Goal: Information Seeking & Learning: Understand process/instructions

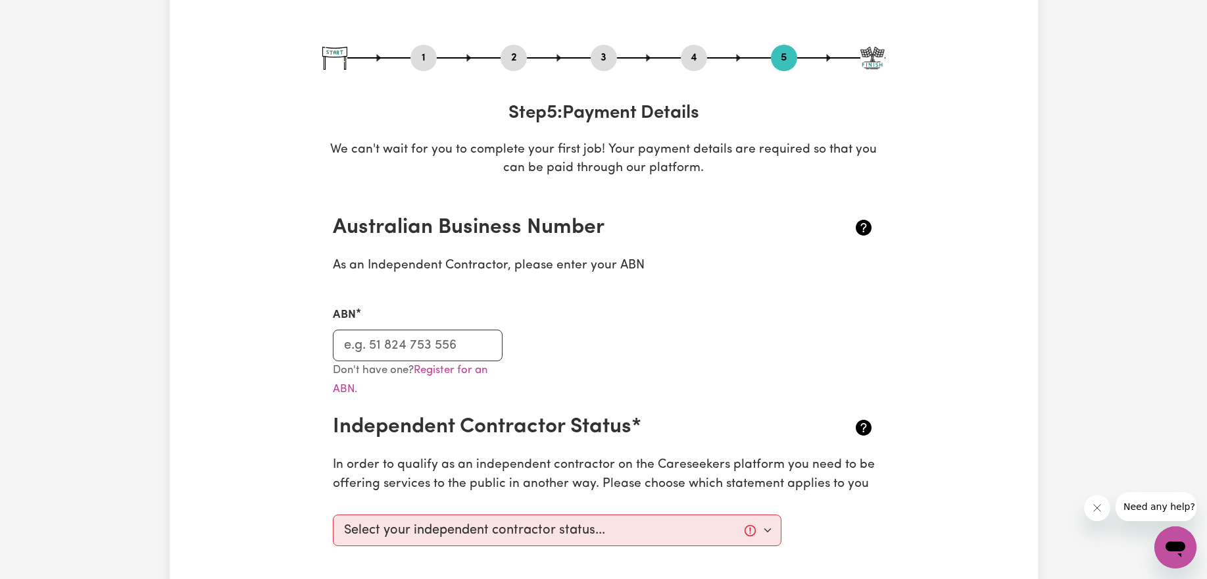
scroll to position [127, 0]
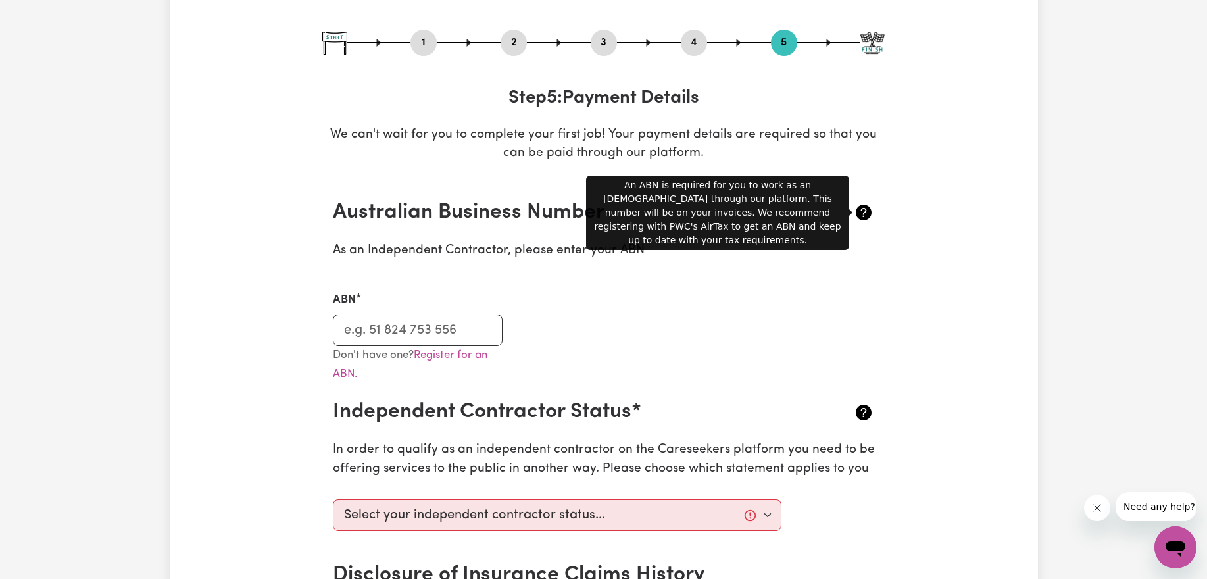
click at [867, 224] on div "Australian Business Number" at bounding box center [604, 212] width 542 height 25
click at [865, 209] on icon at bounding box center [863, 212] width 21 height 21
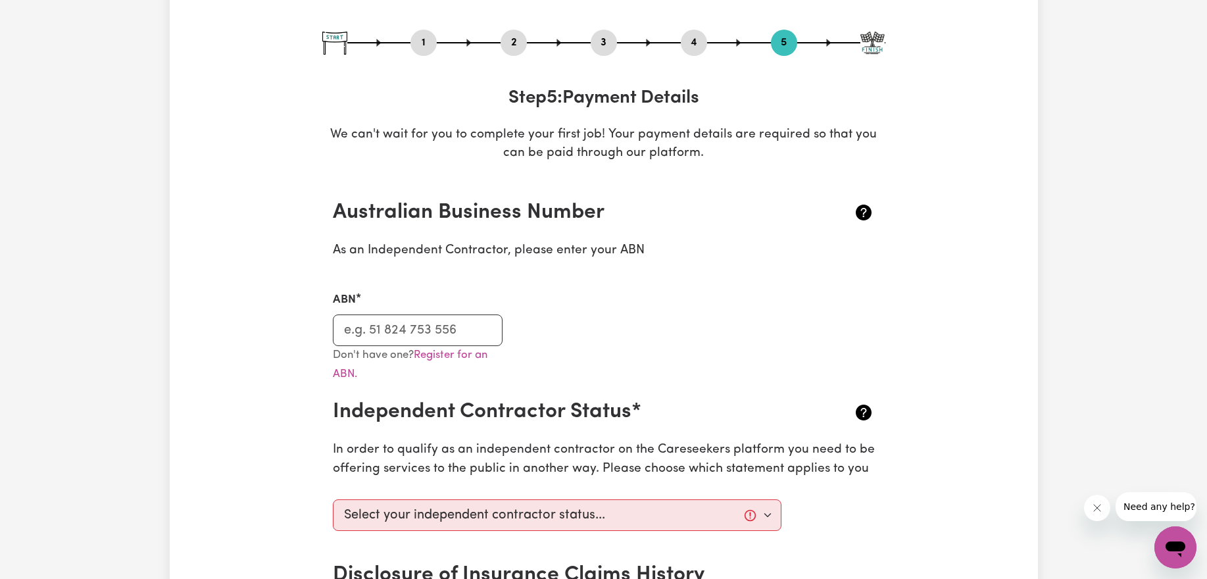
click at [867, 214] on icon at bounding box center [864, 213] width 16 height 16
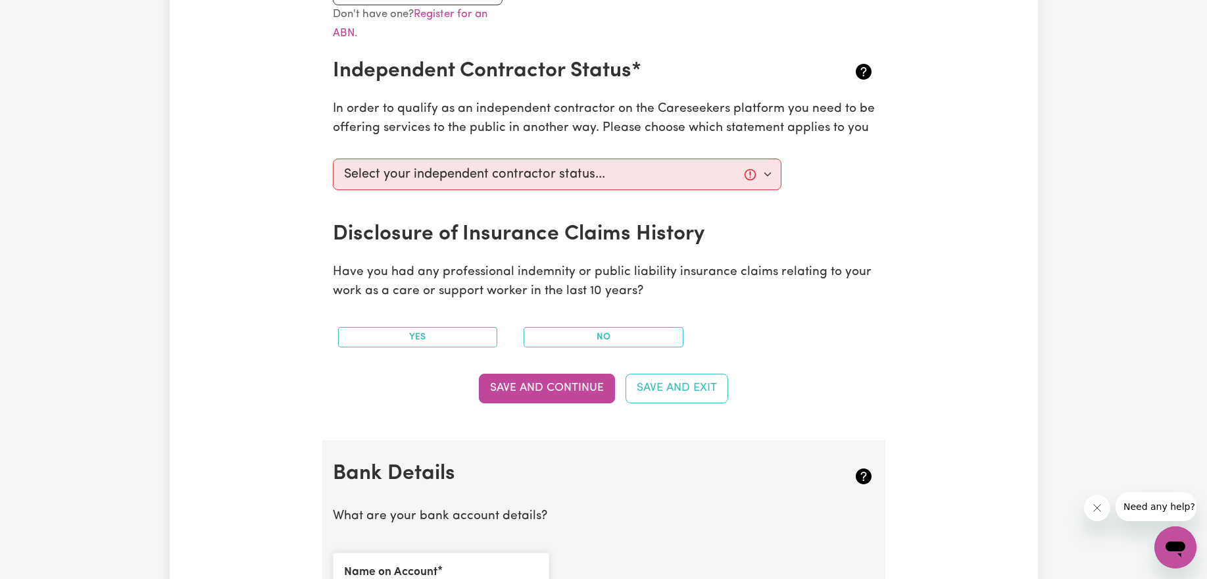
scroll to position [479, 0]
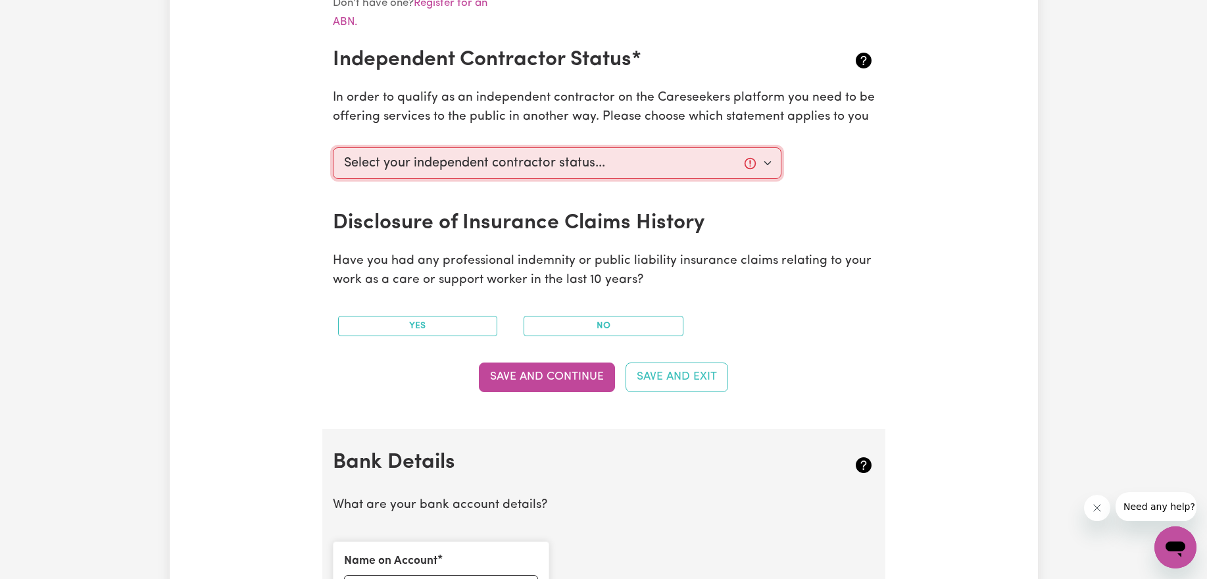
click at [732, 163] on select "Select your independent contractor status... I am providing services through an…" at bounding box center [557, 163] width 449 height 32
select select "I am providing services privately on my own"
click at [333, 147] on select "Select your independent contractor status... I am providing services through an…" at bounding box center [557, 163] width 449 height 32
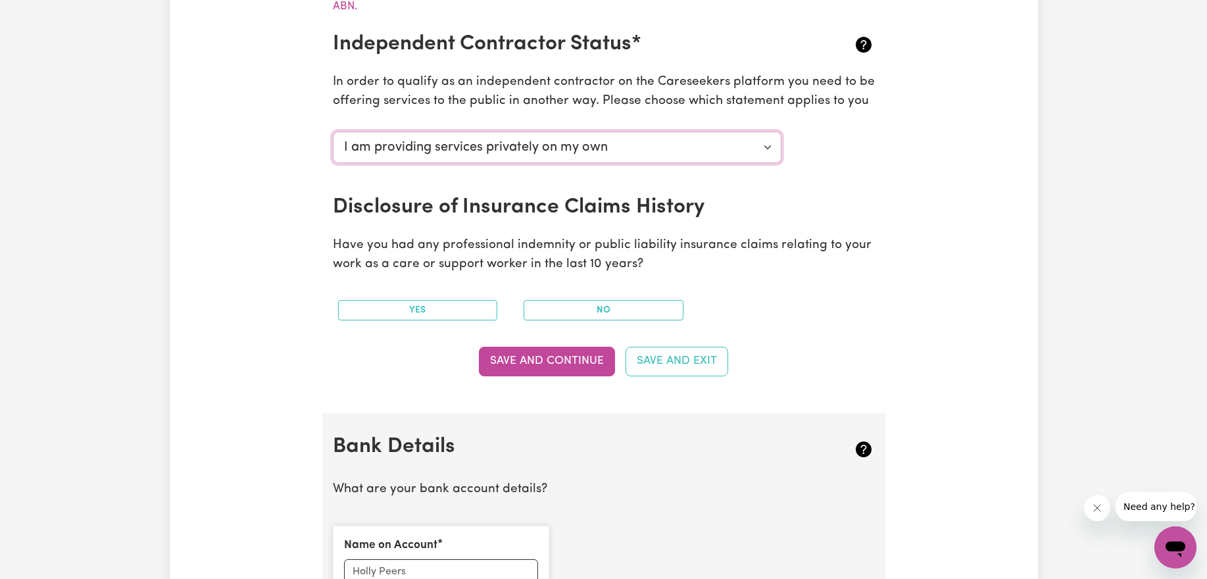
scroll to position [496, 0]
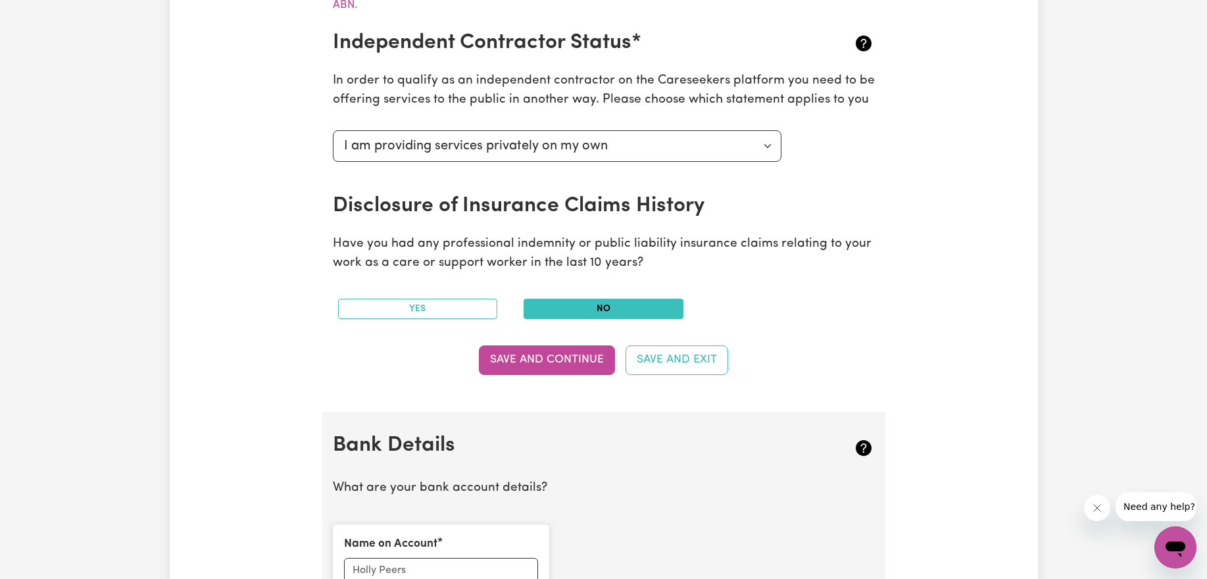
click at [568, 311] on button "No" at bounding box center [604, 309] width 160 height 20
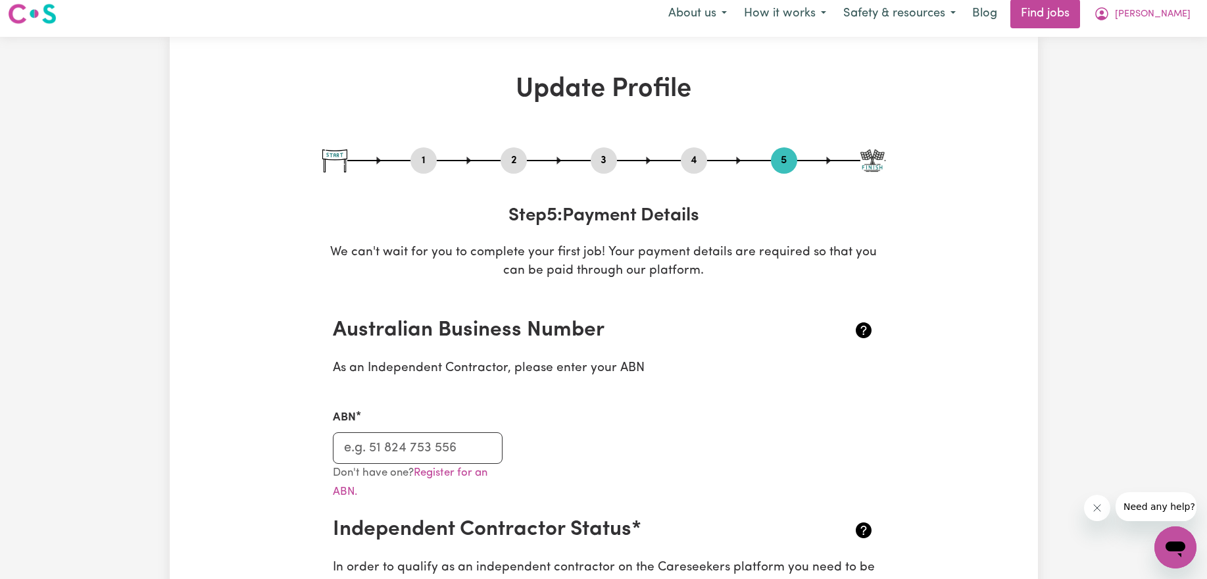
scroll to position [0, 0]
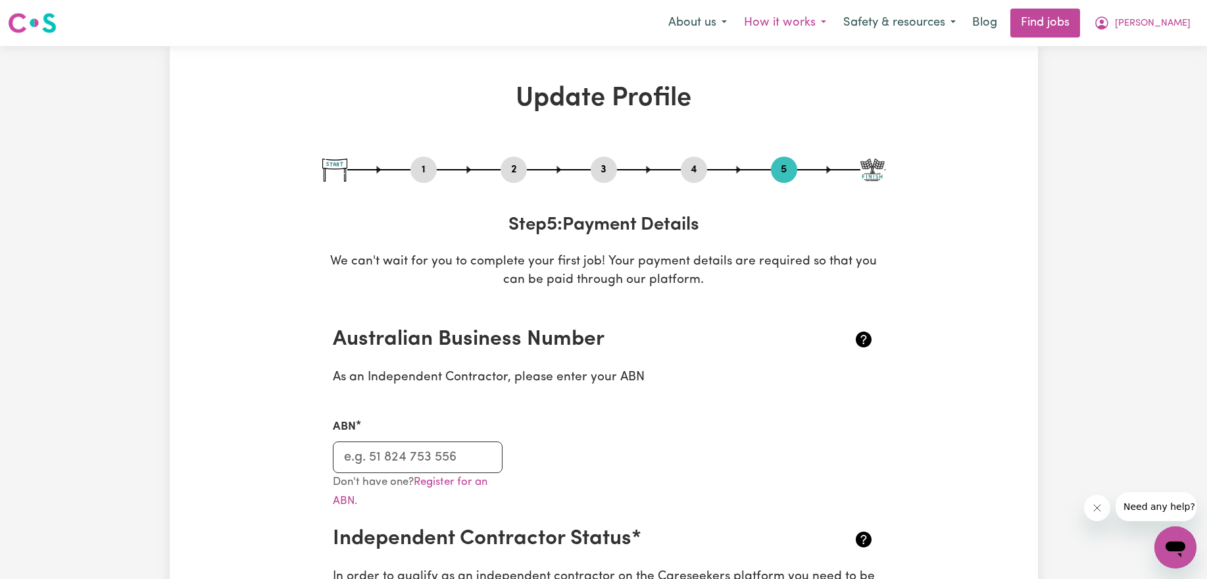
click at [808, 22] on button "How it works" at bounding box center [785, 23] width 99 height 28
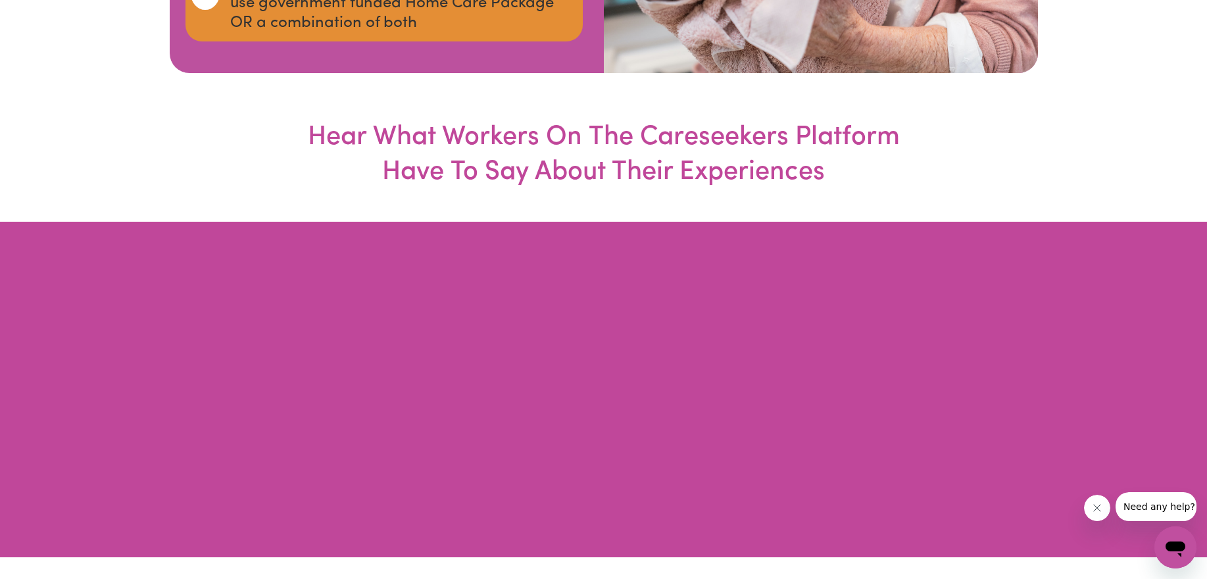
scroll to position [3055, 0]
